Goal: Information Seeking & Learning: Find specific fact

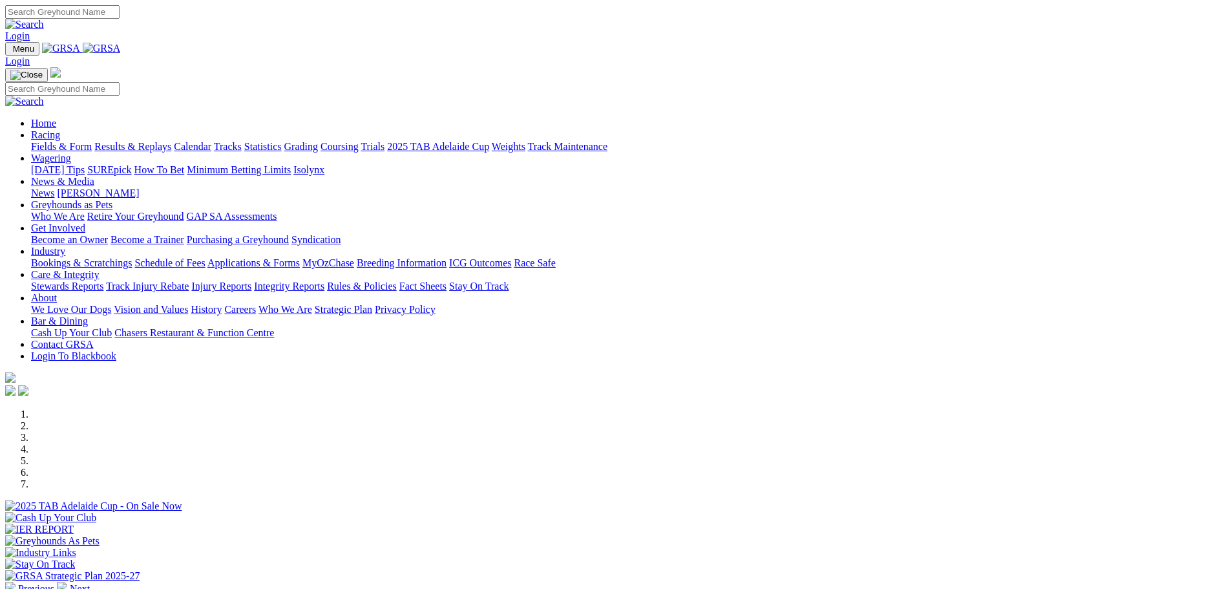
click at [132, 257] on link "Bookings & Scratchings" at bounding box center [81, 262] width 101 height 11
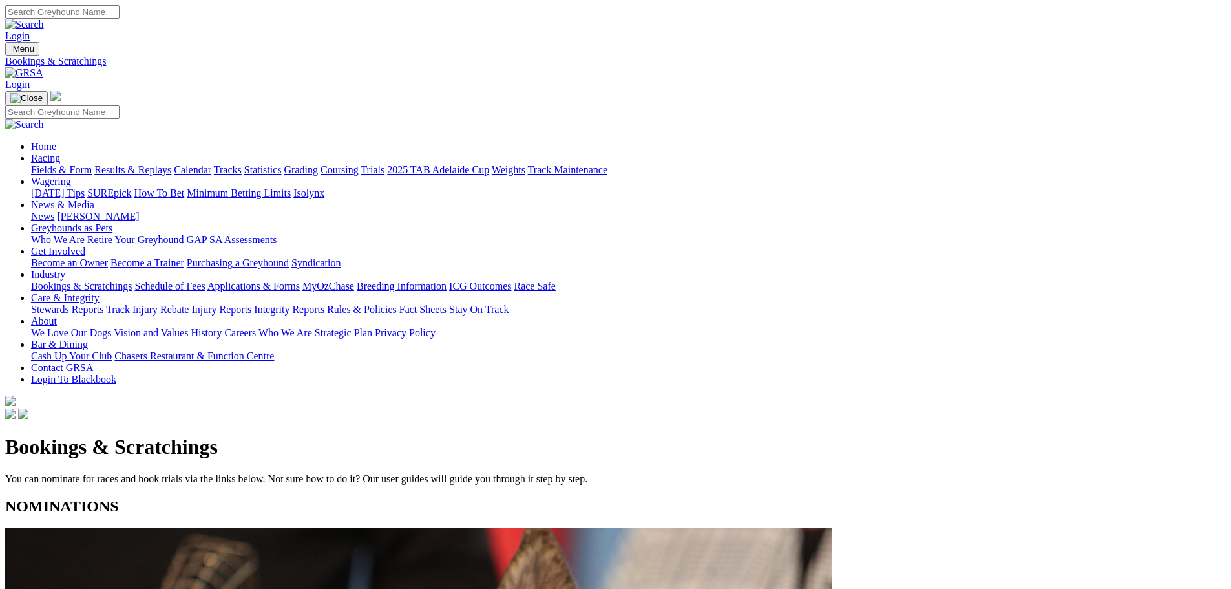
click at [282, 164] on link "Statistics" at bounding box center [262, 169] width 37 height 11
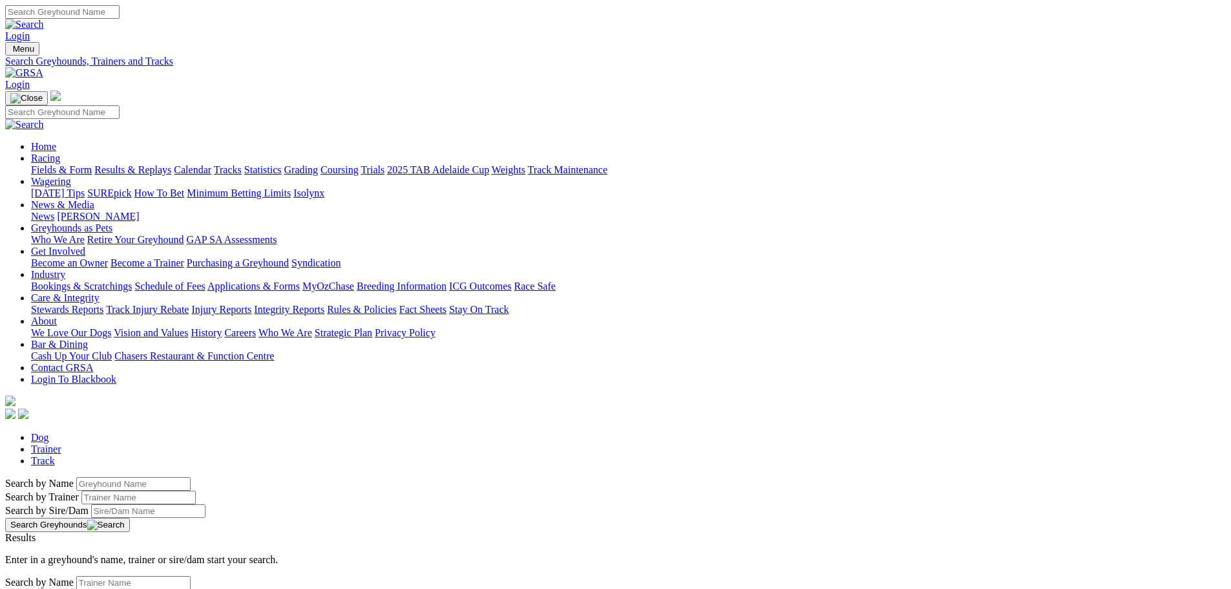
click at [191, 477] on input "Search by Greyhound name" at bounding box center [133, 484] width 114 height 14
type input "lip tricks"
click at [48, 543] on link "Lip Tricks" at bounding box center [26, 548] width 43 height 11
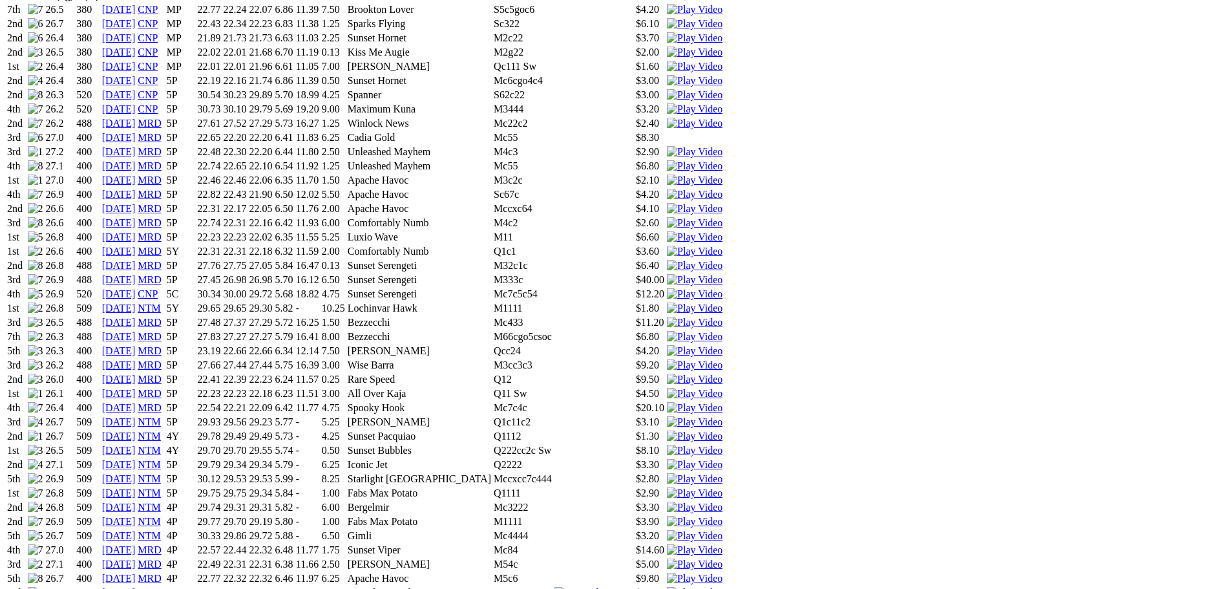
scroll to position [1034, 0]
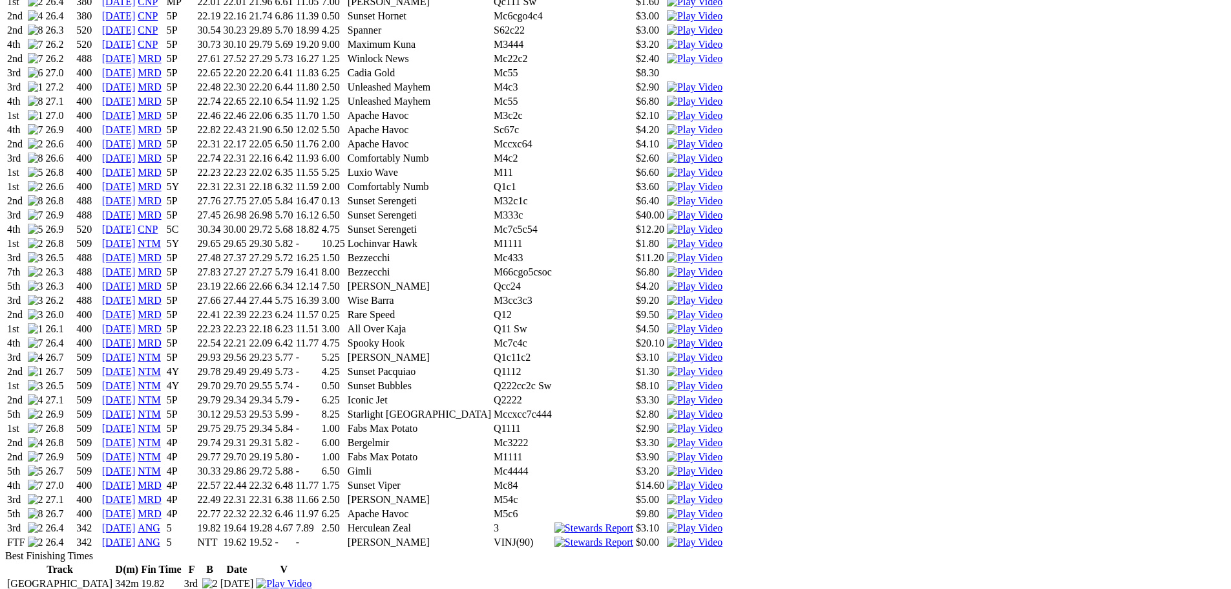
click at [136, 536] on link "25 Nov 24" at bounding box center [119, 541] width 34 height 11
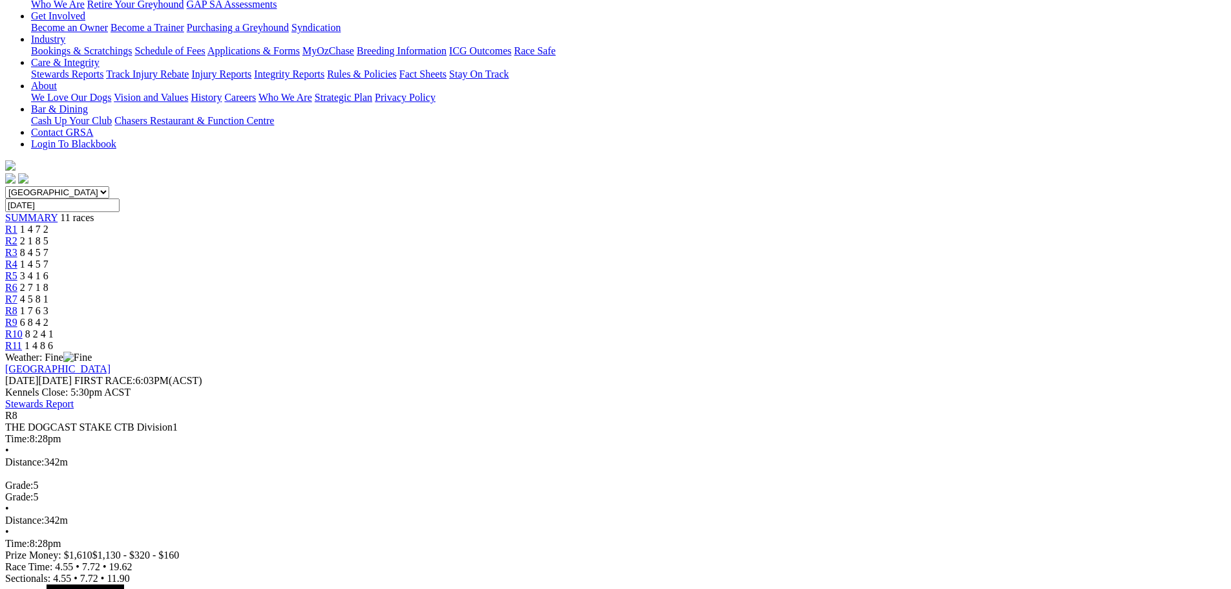
scroll to position [258, 0]
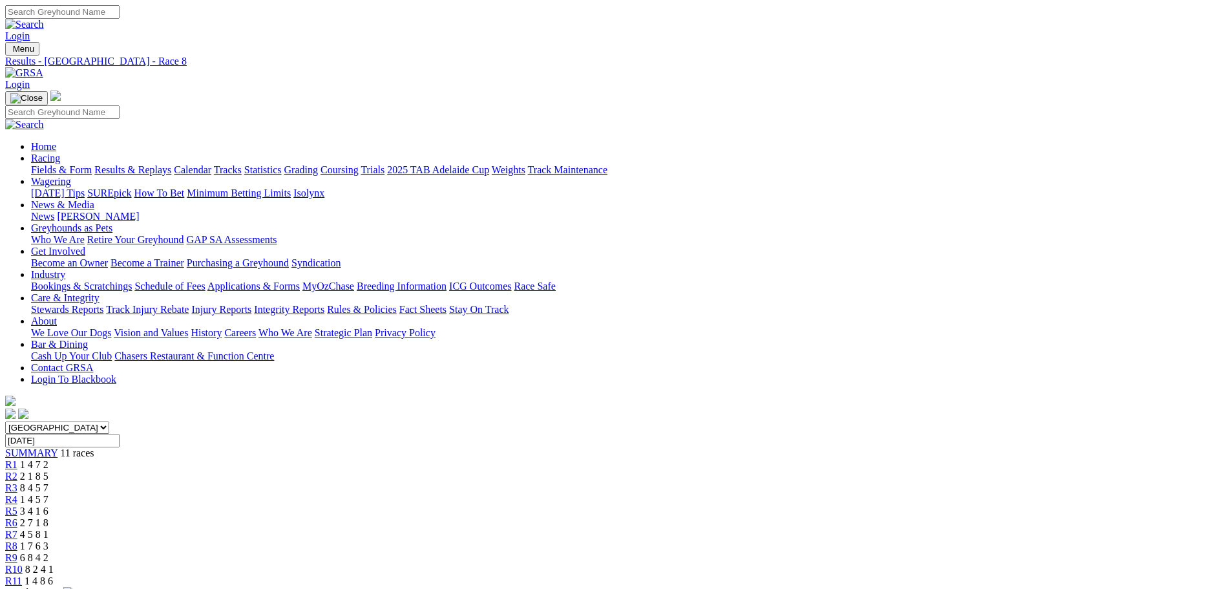
click at [282, 164] on link "Statistics" at bounding box center [262, 169] width 37 height 11
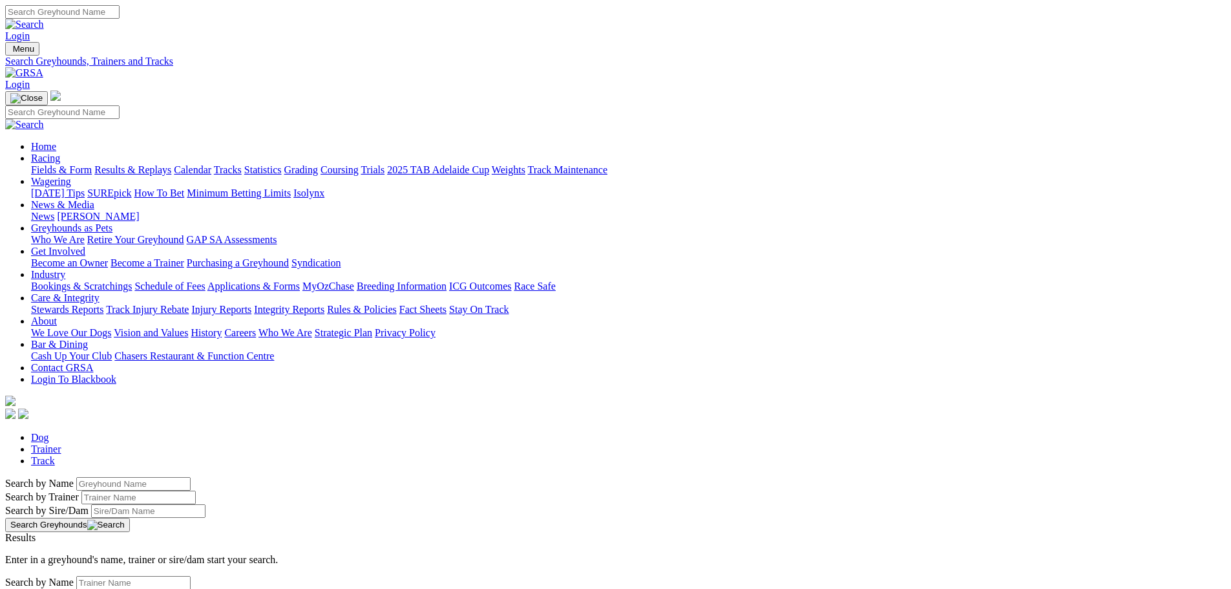
click at [211, 164] on link "Calendar" at bounding box center [192, 169] width 37 height 11
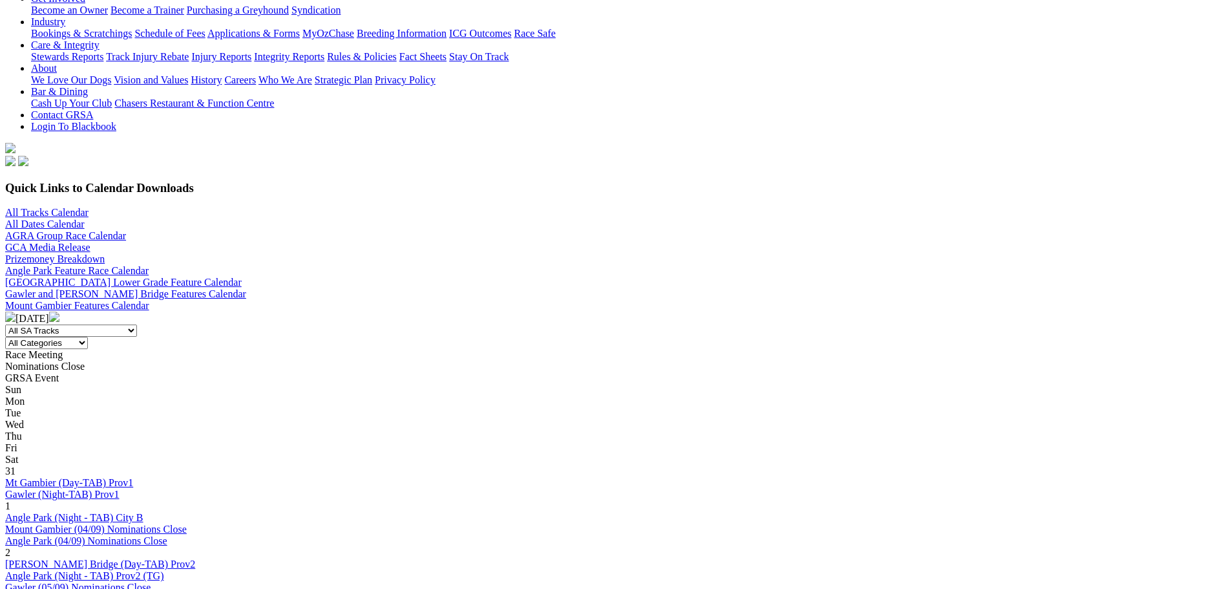
scroll to position [258, 0]
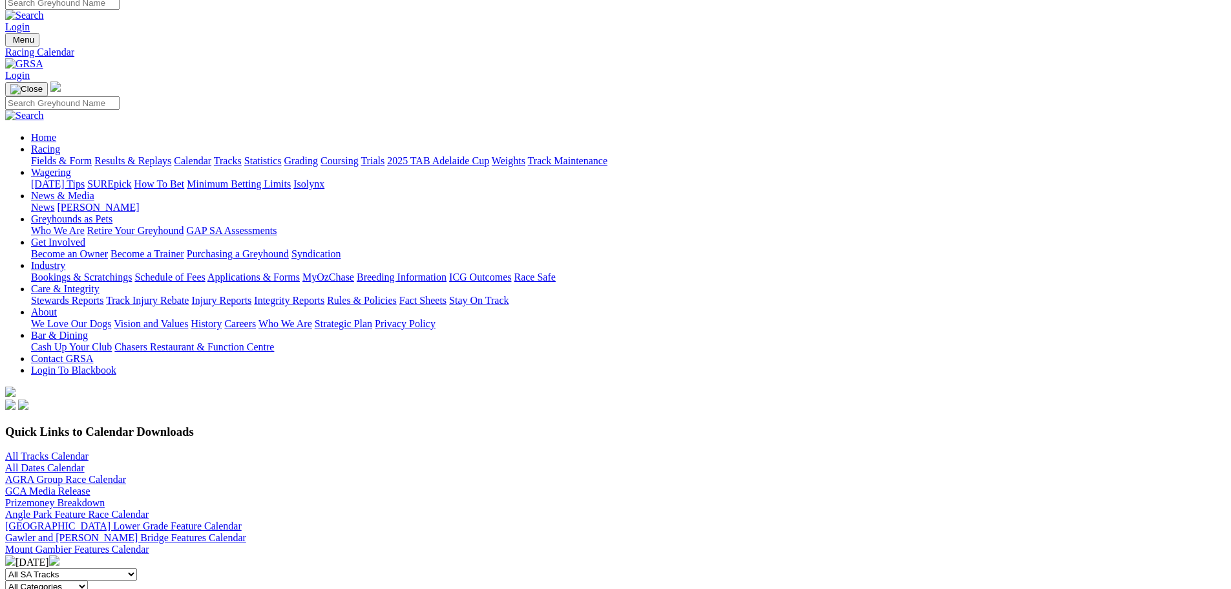
scroll to position [388, 0]
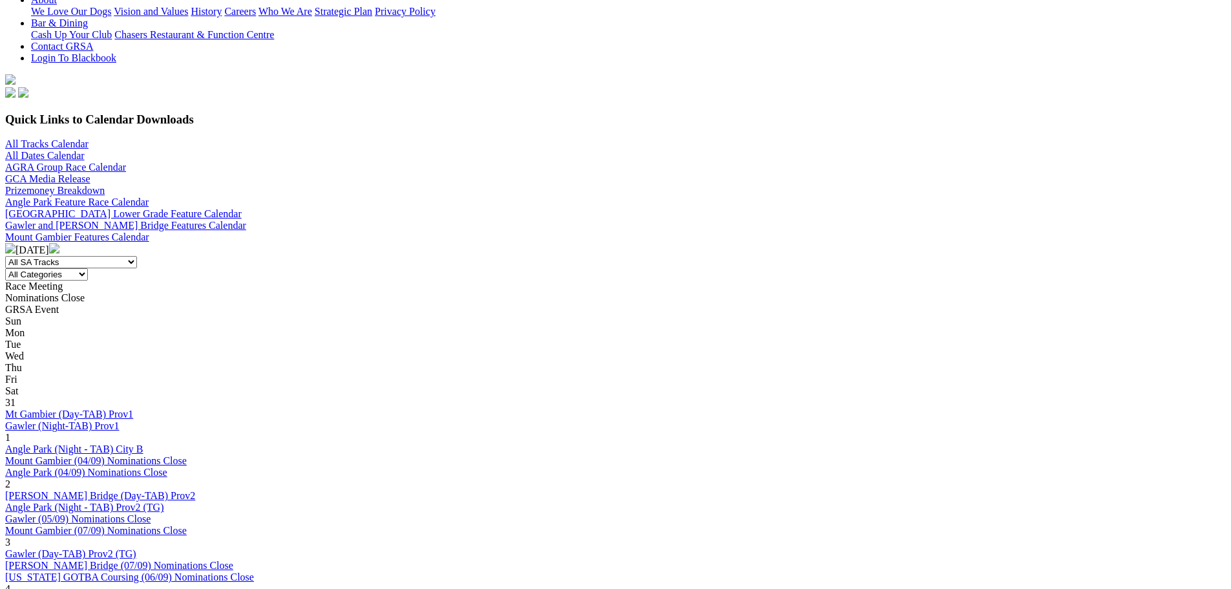
scroll to position [323, 0]
